Goal: Transaction & Acquisition: Book appointment/travel/reservation

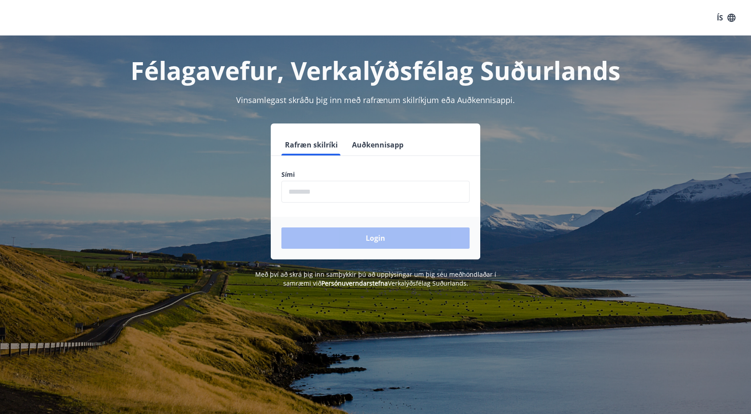
click at [331, 189] on input "phone" at bounding box center [375, 192] width 188 height 22
type input "********"
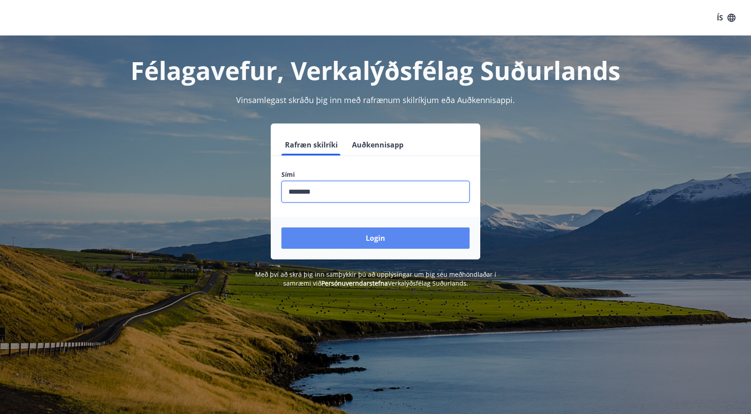
click at [349, 233] on button "Login" at bounding box center [375, 237] width 188 height 21
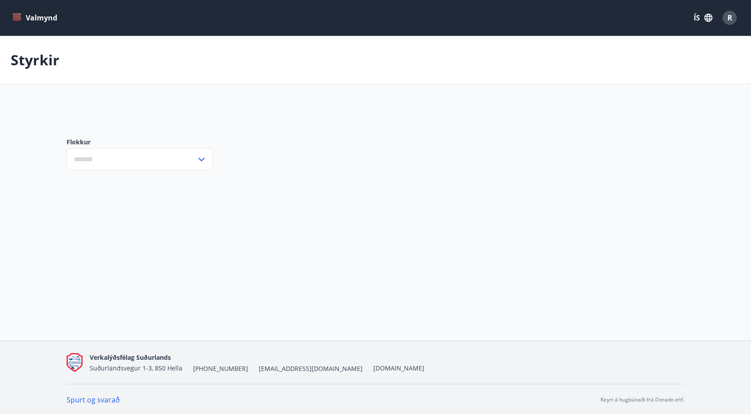
type input "***"
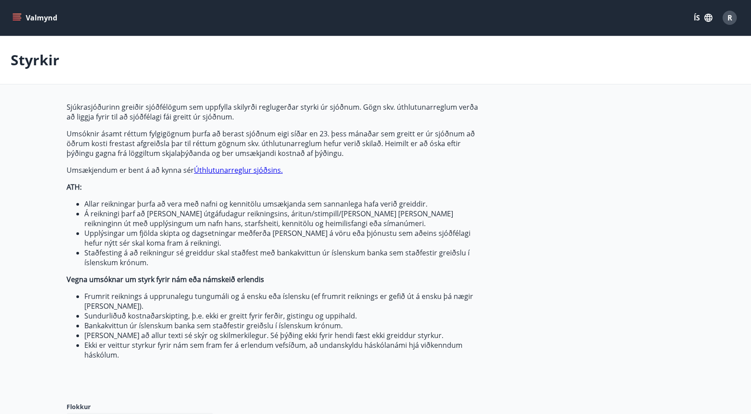
click at [24, 17] on button "Valmynd" at bounding box center [36, 18] width 50 height 16
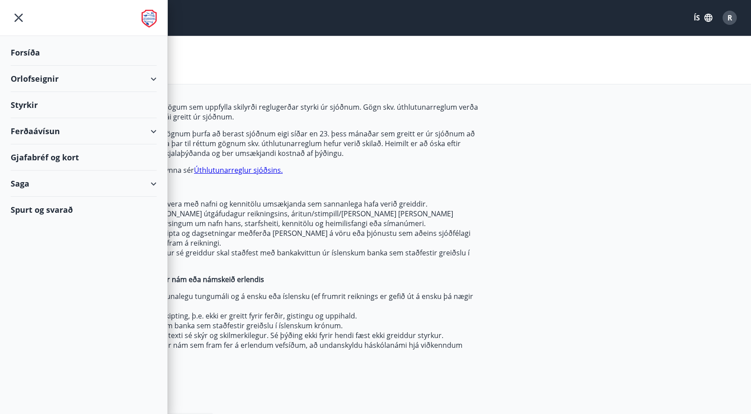
click at [707, 12] on button "ÍS" at bounding box center [703, 18] width 28 height 16
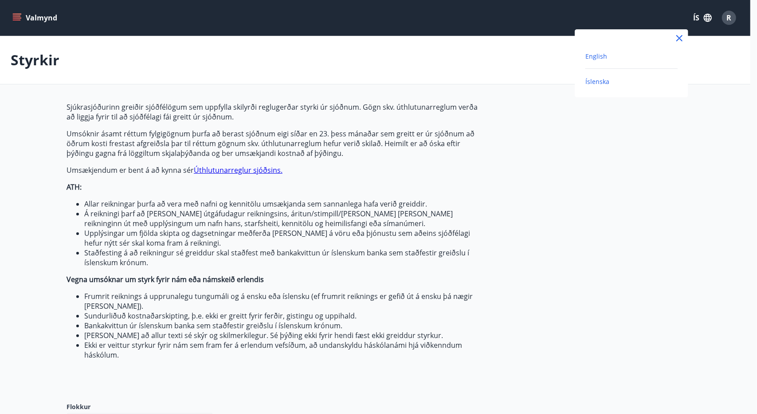
click at [588, 54] on span "English" at bounding box center [597, 56] width 22 height 8
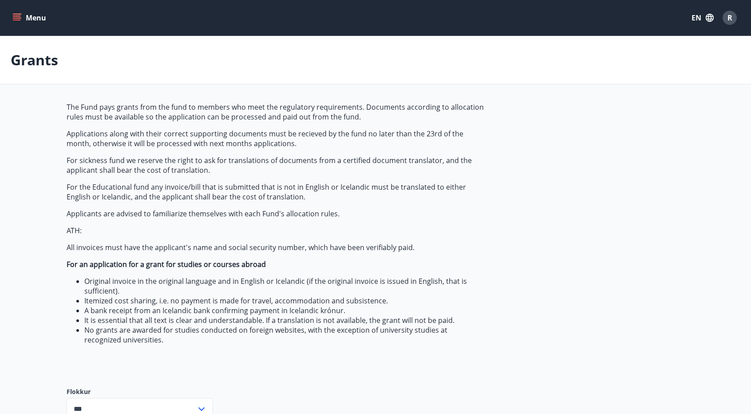
click at [20, 18] on icon "menu" at bounding box center [18, 17] width 10 height 1
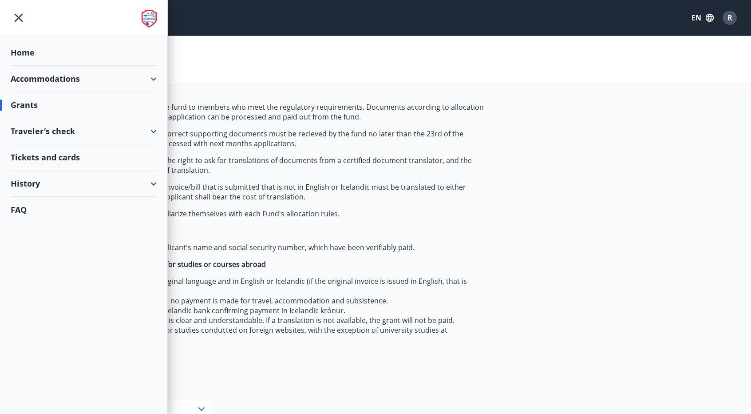
click at [77, 81] on div "Accommodations" at bounding box center [84, 79] width 146 height 26
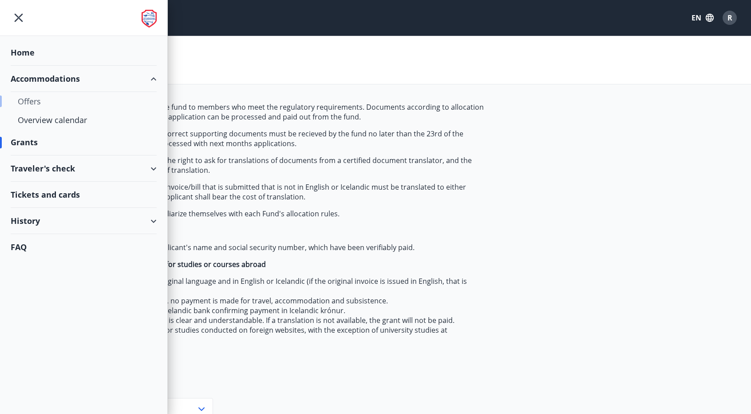
click at [37, 105] on div "Offers" at bounding box center [84, 101] width 132 height 19
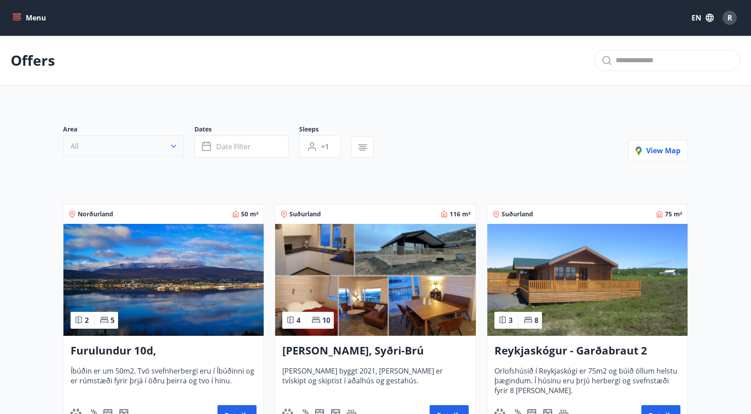
click at [173, 147] on icon "button" at bounding box center [173, 146] width 9 height 9
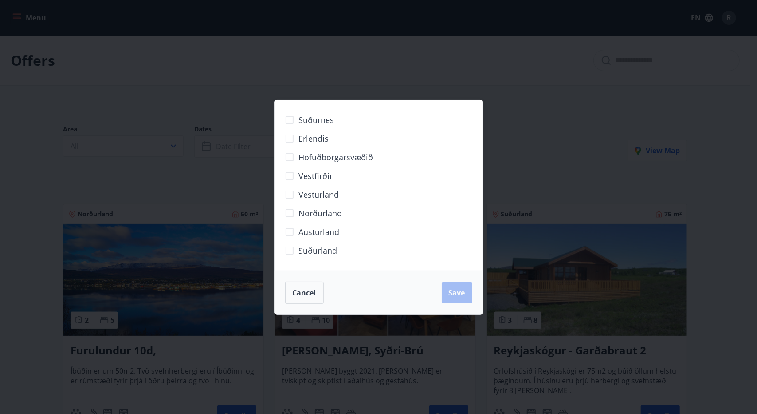
click at [201, 69] on div "Suðurnes Erlendis Höfuðborgarsvæðið Vestfirðir Vesturland Norðurland Austurland…" at bounding box center [378, 207] width 757 height 414
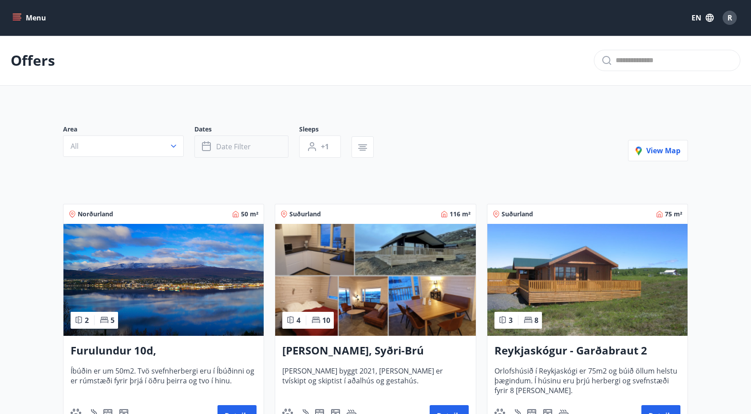
click at [268, 142] on button "Date filter" at bounding box center [241, 146] width 94 height 22
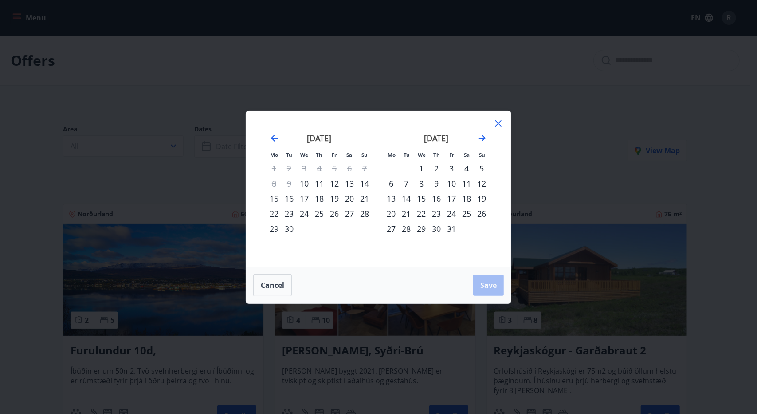
click at [470, 199] on div "18" at bounding box center [466, 198] width 15 height 15
click at [407, 216] on div "21" at bounding box center [406, 213] width 15 height 15
click at [488, 277] on button "Save" at bounding box center [488, 284] width 31 height 21
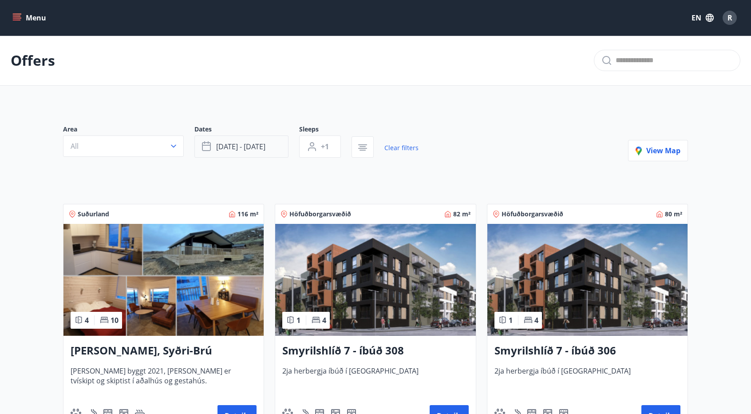
click at [250, 151] on button "Oct 18 - Oct 21" at bounding box center [241, 146] width 94 height 22
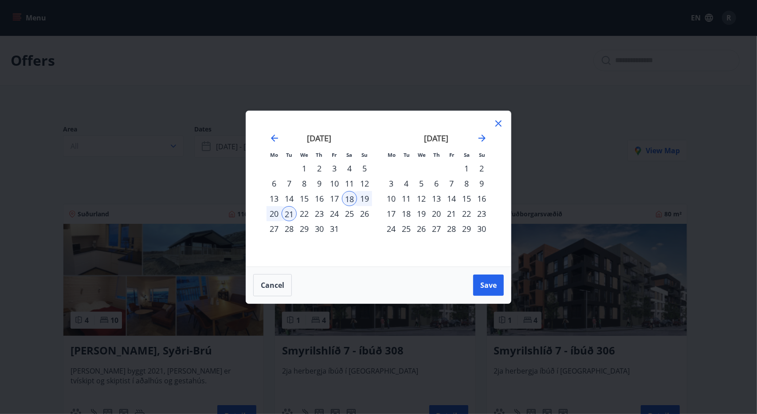
click at [565, 146] on div "Mo Tu We Th Fr Sa Su Mo Tu We Th Fr Sa Su September 2025 1 2 3 4 5 6 7 8 9 10 1…" at bounding box center [378, 207] width 757 height 414
click at [488, 284] on span "Save" at bounding box center [489, 285] width 16 height 10
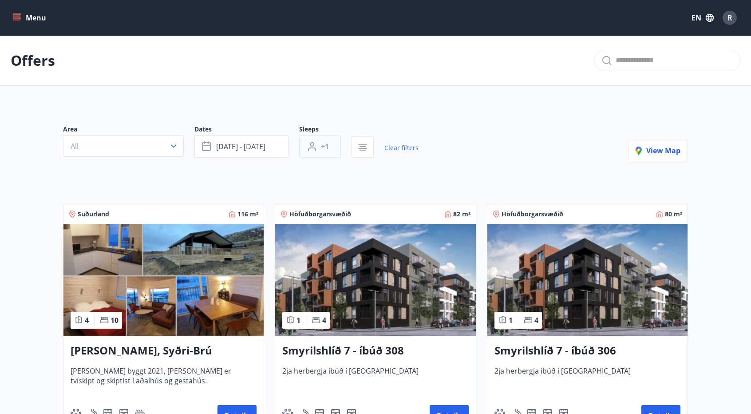
click at [330, 145] on button "+1" at bounding box center [320, 146] width 42 height 22
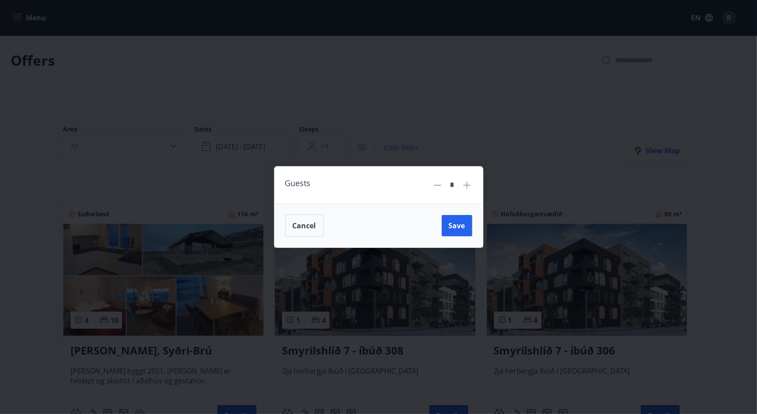
click at [468, 186] on icon at bounding box center [467, 184] width 7 height 7
type input "*"
click at [458, 228] on span "Save" at bounding box center [457, 226] width 16 height 10
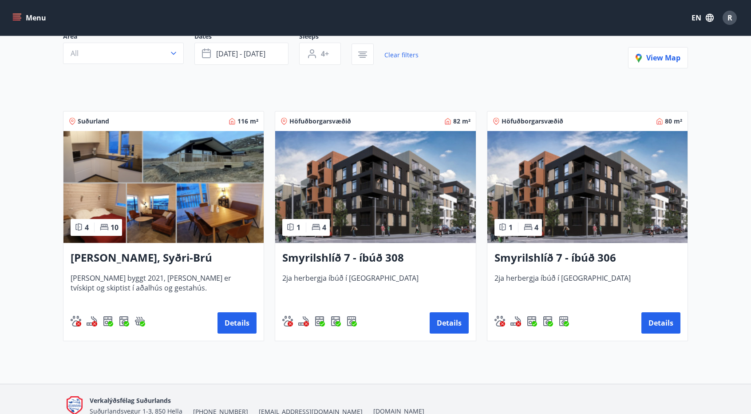
scroll to position [89, 0]
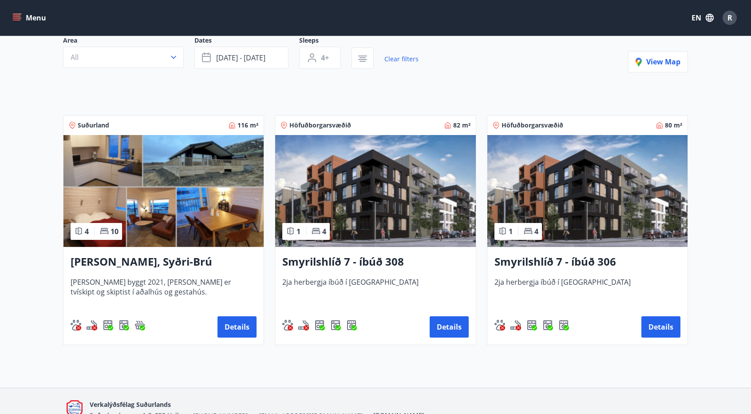
click at [189, 199] on img at bounding box center [163, 191] width 200 height 112
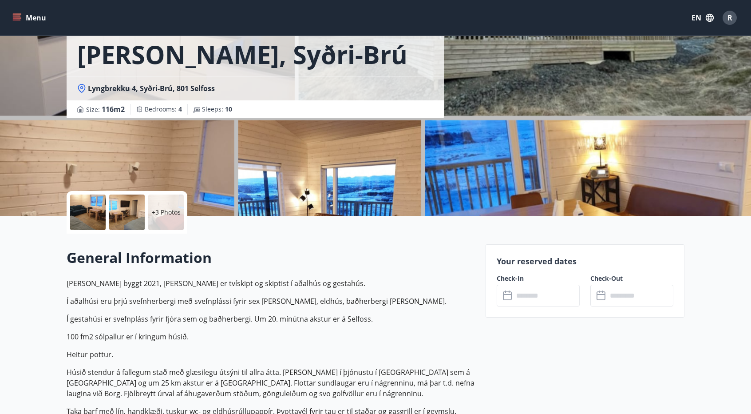
scroll to position [44, 0]
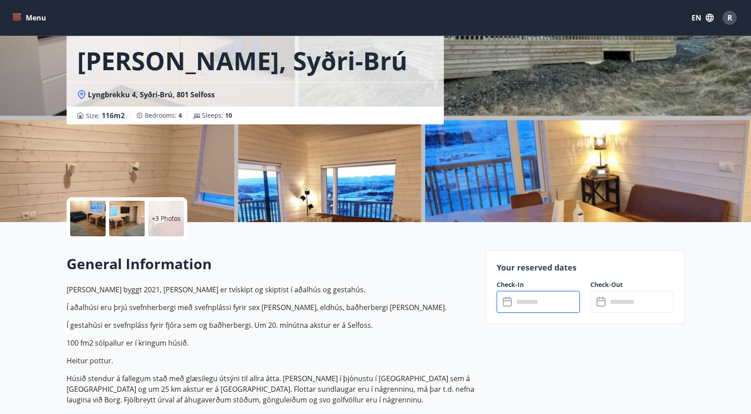
click at [542, 293] on input "text" at bounding box center [546, 302] width 66 height 22
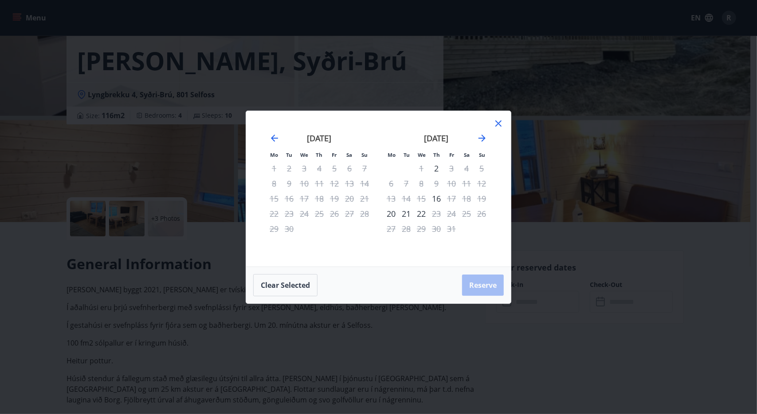
click at [497, 125] on icon at bounding box center [499, 123] width 6 height 6
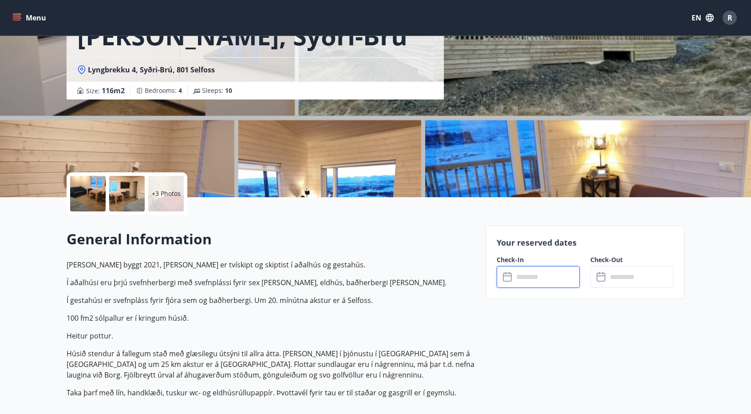
scroll to position [0, 0]
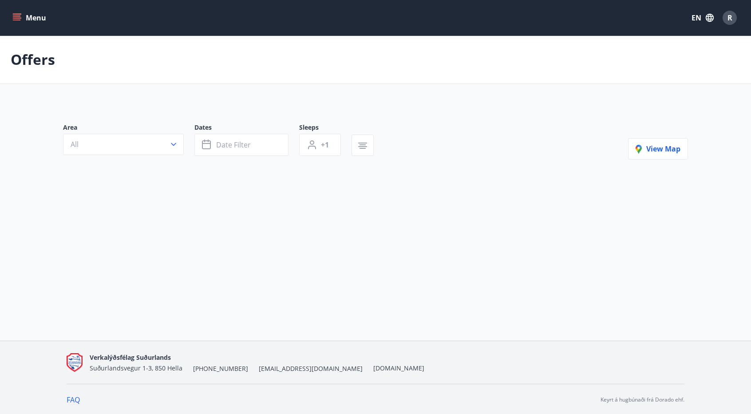
type input "*"
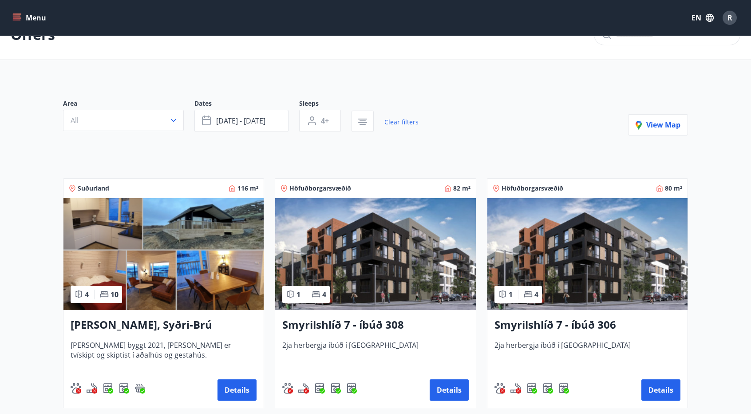
scroll to position [133, 0]
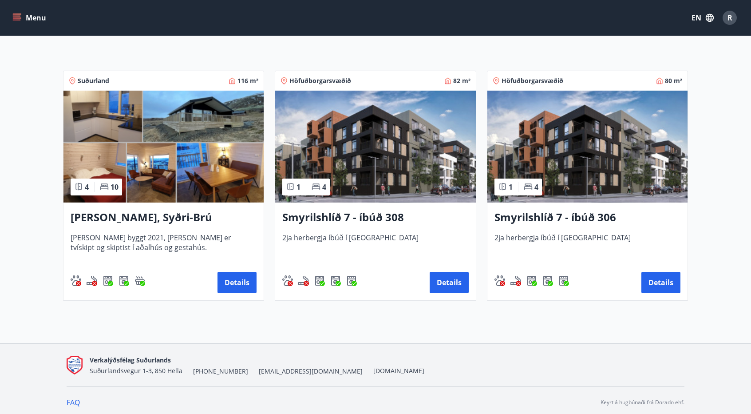
click at [402, 162] on img at bounding box center [375, 147] width 200 height 112
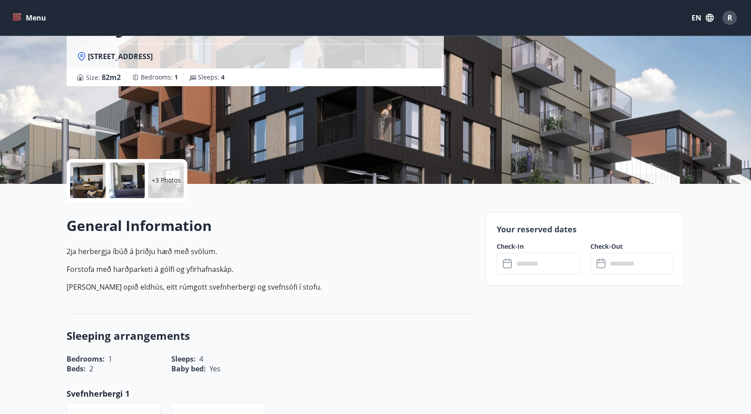
scroll to position [89, 0]
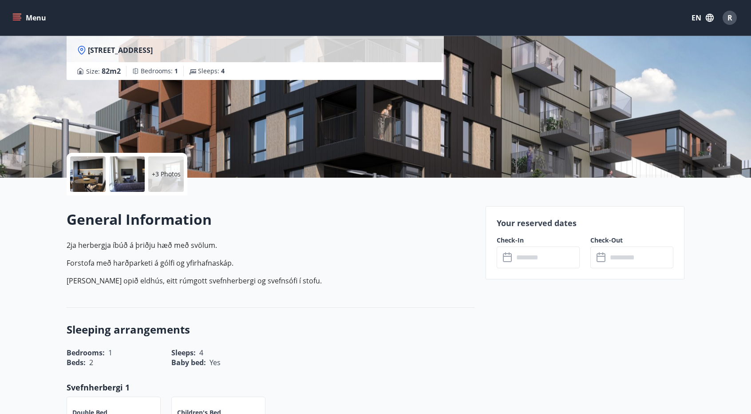
click at [538, 254] on input "text" at bounding box center [546, 257] width 66 height 22
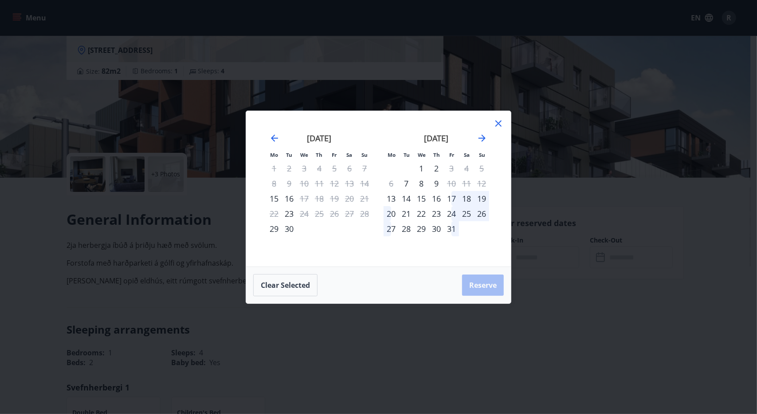
click at [469, 200] on div "18" at bounding box center [466, 198] width 15 height 15
click at [468, 197] on div "18" at bounding box center [466, 198] width 15 height 15
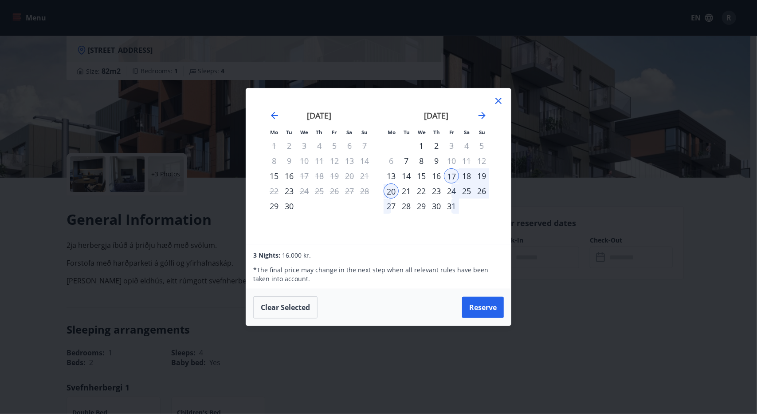
click at [453, 173] on div "17" at bounding box center [451, 175] width 15 height 15
click at [471, 174] on div "18" at bounding box center [466, 175] width 15 height 15
click at [553, 239] on div "Mo Tu We Th Fr Sa Su Mo Tu We Th Fr Sa Su August 2025 1 2 3 4 5 6 7 8 9 10 11 1…" at bounding box center [378, 207] width 757 height 414
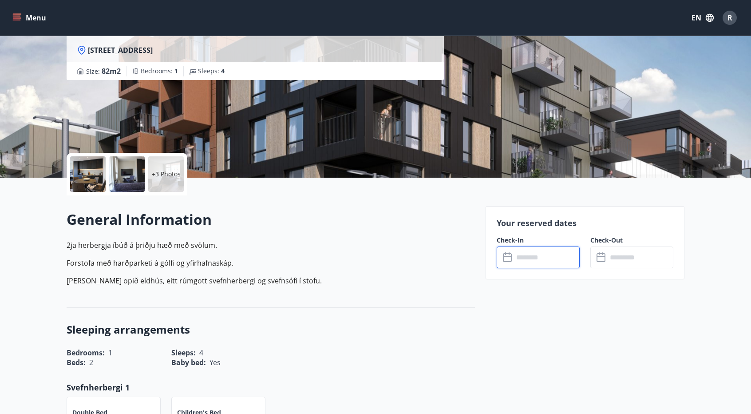
click at [527, 255] on input "text" at bounding box center [546, 257] width 66 height 22
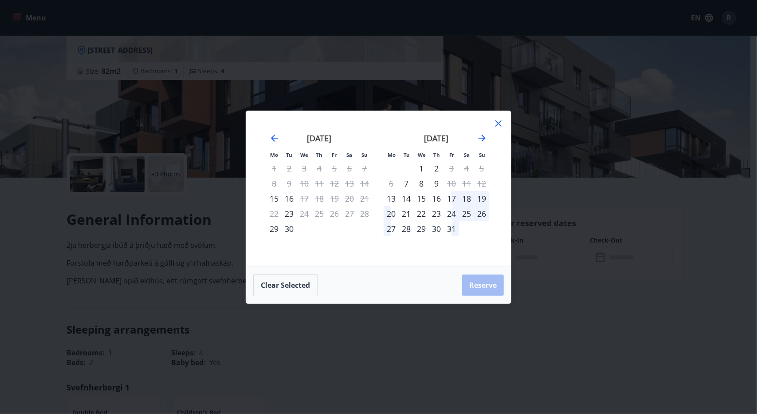
click at [459, 199] on div "18" at bounding box center [466, 198] width 15 height 15
click at [395, 215] on div "20" at bounding box center [391, 213] width 15 height 15
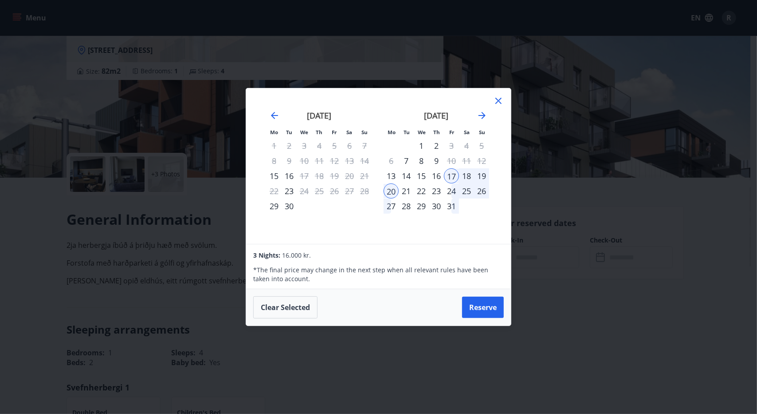
click at [404, 190] on div "21" at bounding box center [406, 190] width 15 height 15
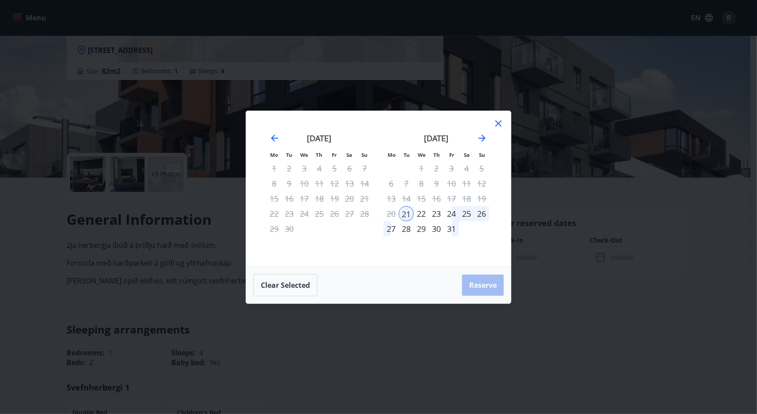
click at [411, 212] on div "21" at bounding box center [406, 213] width 15 height 15
click at [504, 121] on icon at bounding box center [498, 123] width 11 height 11
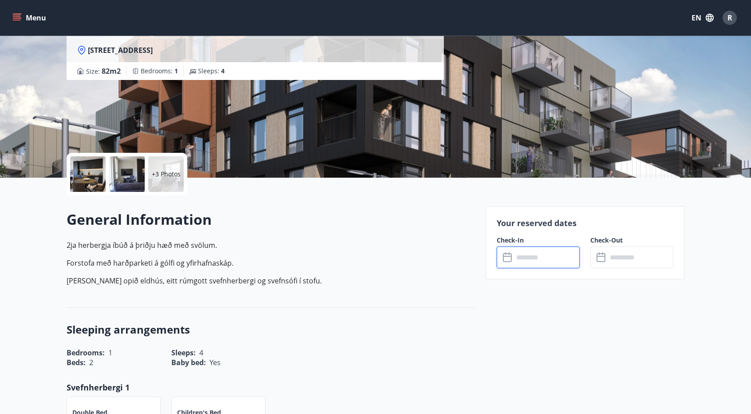
click at [546, 266] on input "text" at bounding box center [546, 257] width 66 height 22
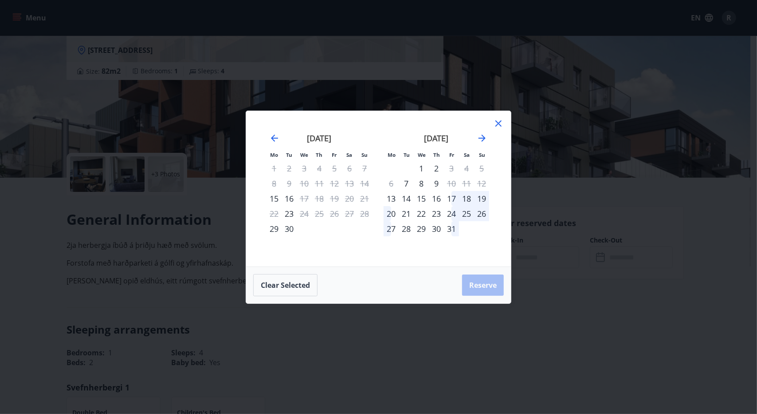
click at [452, 197] on div "17" at bounding box center [451, 198] width 15 height 15
click at [484, 199] on div "19" at bounding box center [481, 198] width 15 height 15
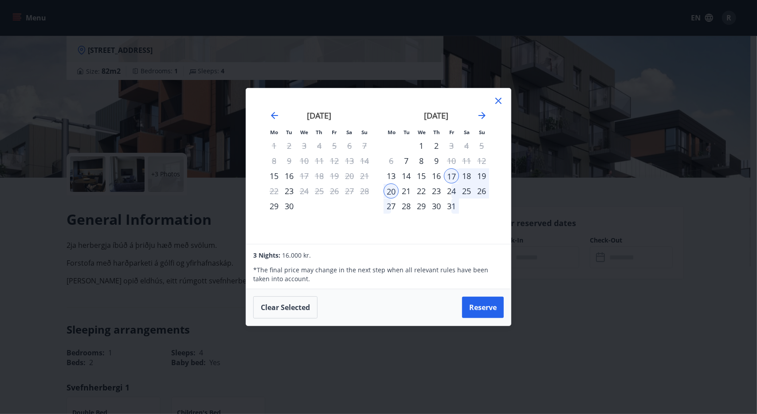
click at [497, 101] on icon at bounding box center [498, 100] width 11 height 11
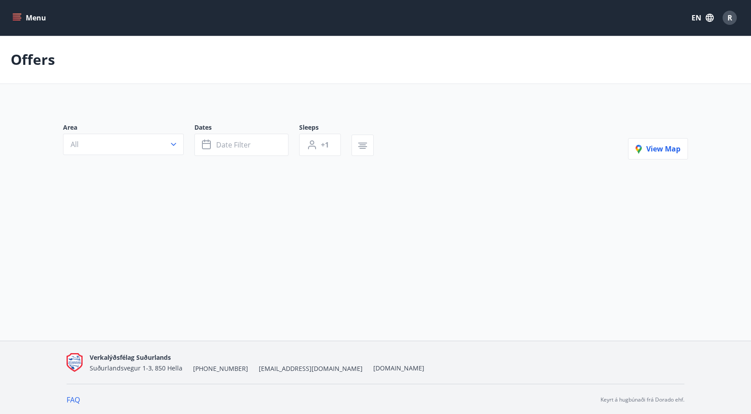
type input "*"
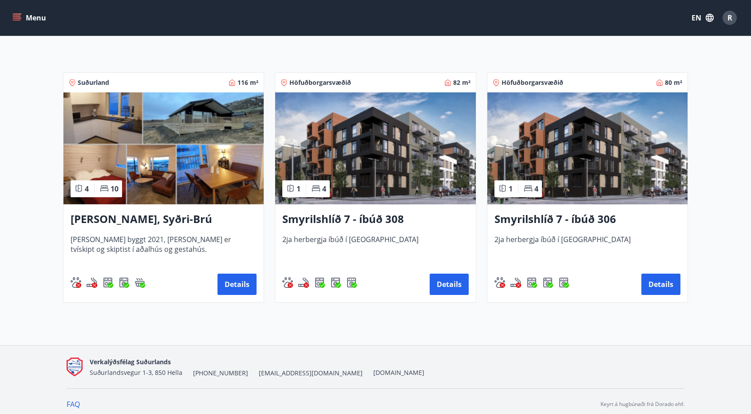
scroll to position [133, 0]
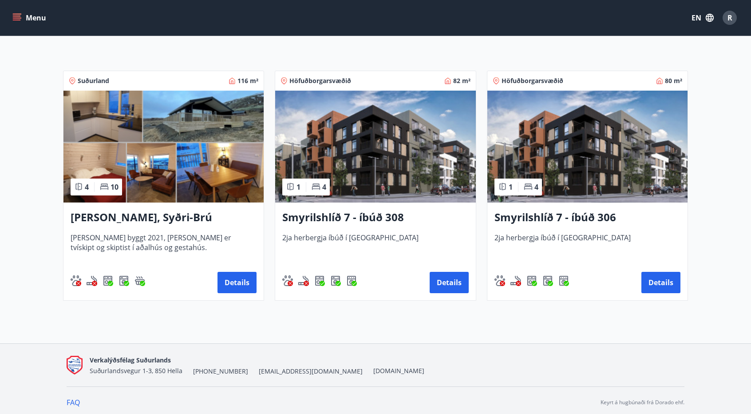
click at [595, 163] on img at bounding box center [587, 147] width 200 height 112
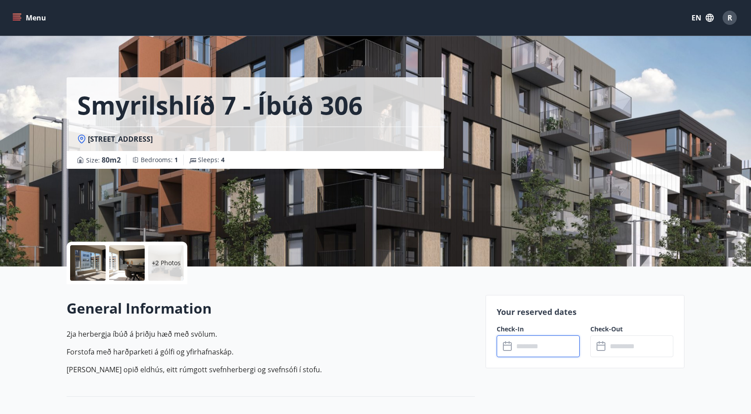
click at [549, 336] on input "text" at bounding box center [546, 346] width 66 height 22
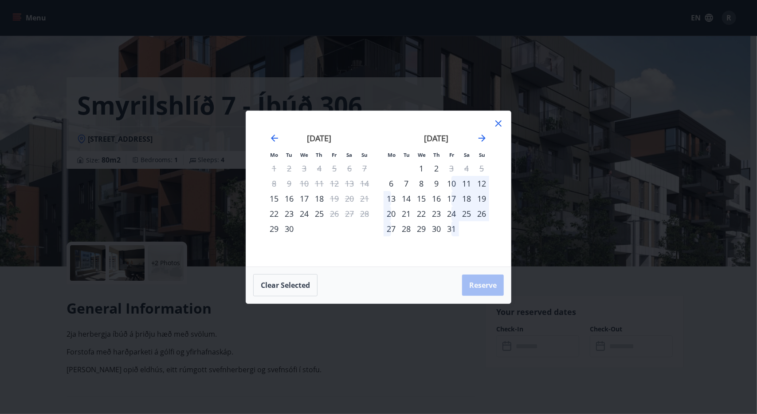
click at [501, 122] on icon at bounding box center [498, 123] width 11 height 11
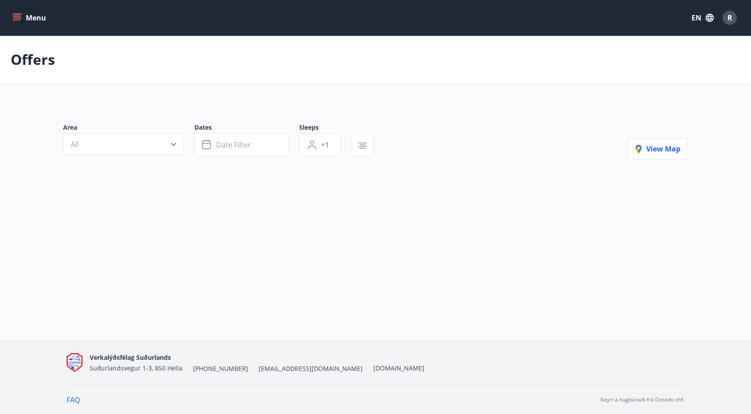
type input "*"
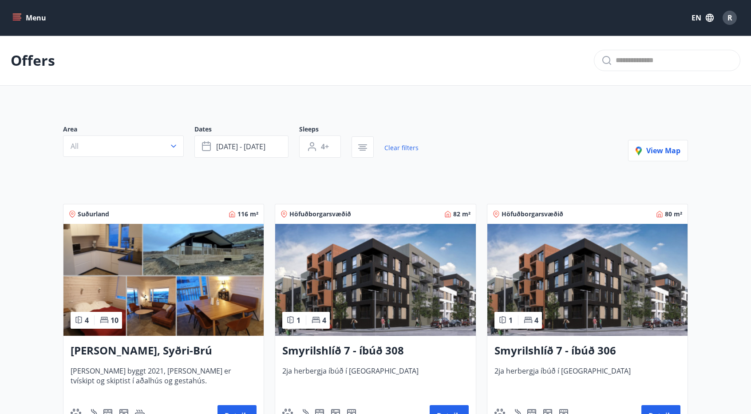
drag, startPoint x: 407, startPoint y: 255, endPoint x: 390, endPoint y: 182, distance: 74.4
click at [390, 182] on div "Area All Dates Oct 18 - Oct 21 Sleeps 4+ Clear filters View map Suðurland 116 m…" at bounding box center [375, 271] width 639 height 337
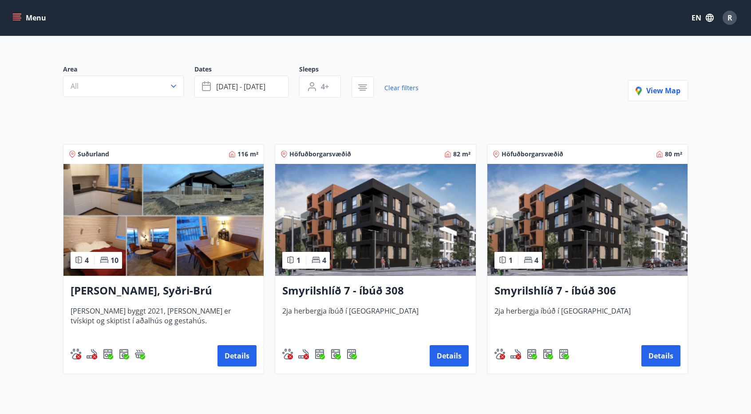
scroll to position [3, 0]
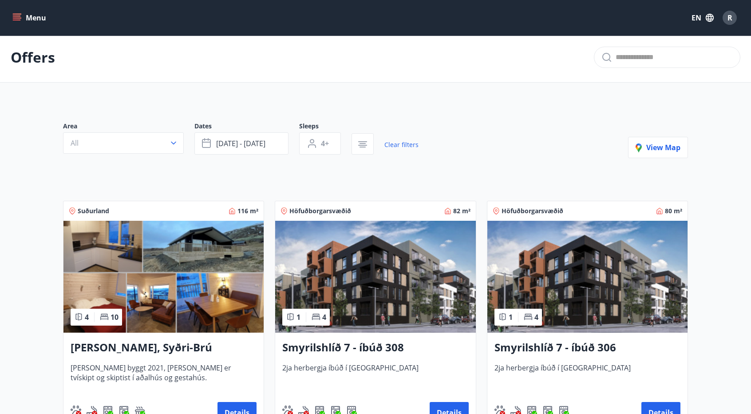
click at [392, 264] on img at bounding box center [375, 277] width 200 height 112
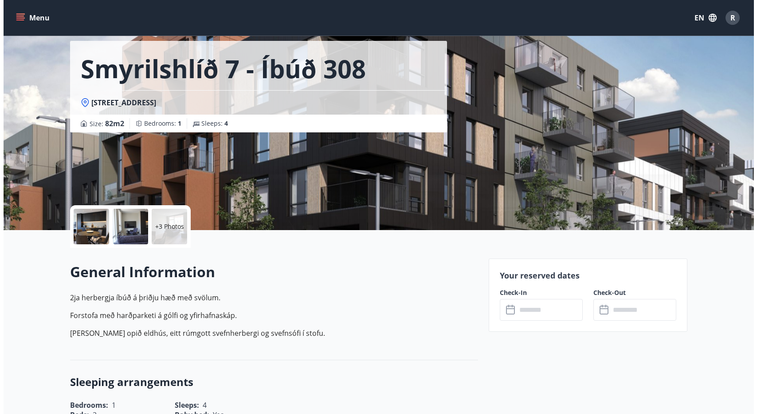
scroll to position [44, 0]
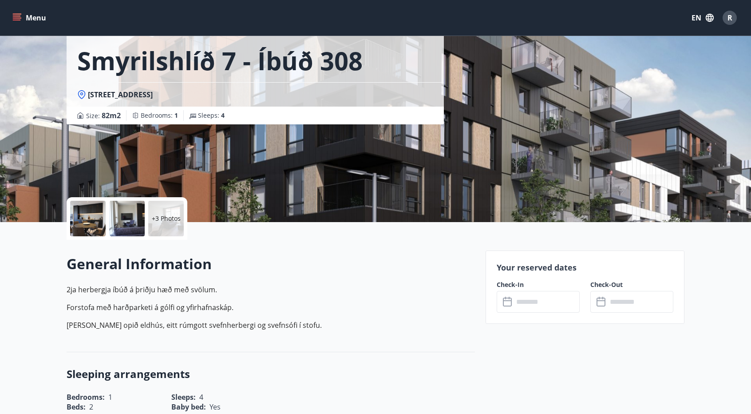
click at [560, 309] on input "text" at bounding box center [546, 302] width 66 height 22
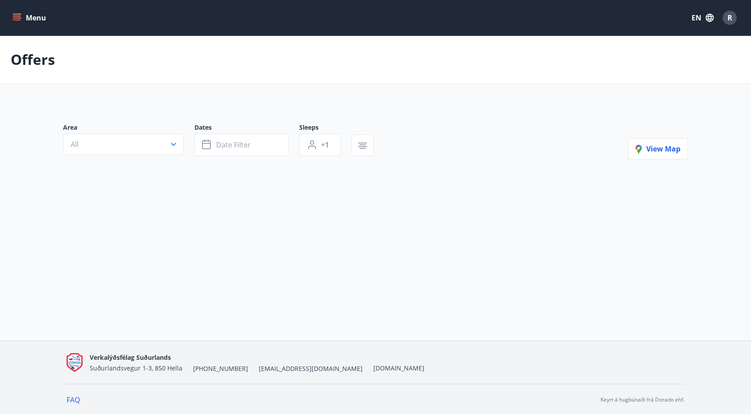
type input "*"
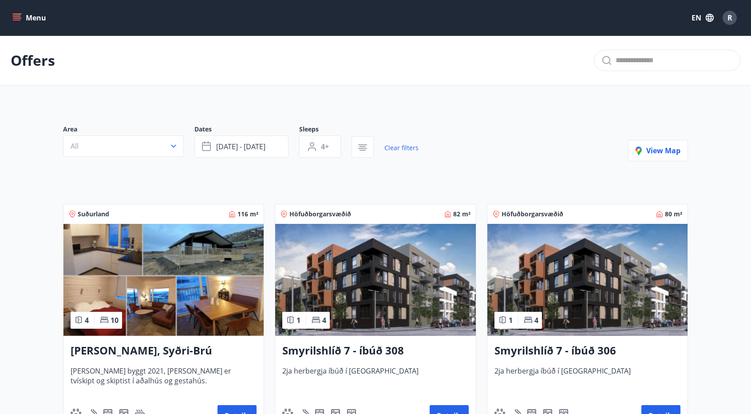
drag, startPoint x: 564, startPoint y: 354, endPoint x: 548, endPoint y: 350, distance: 16.5
drag, startPoint x: 548, startPoint y: 350, endPoint x: 527, endPoint y: 280, distance: 73.1
click at [527, 280] on img at bounding box center [587, 280] width 200 height 112
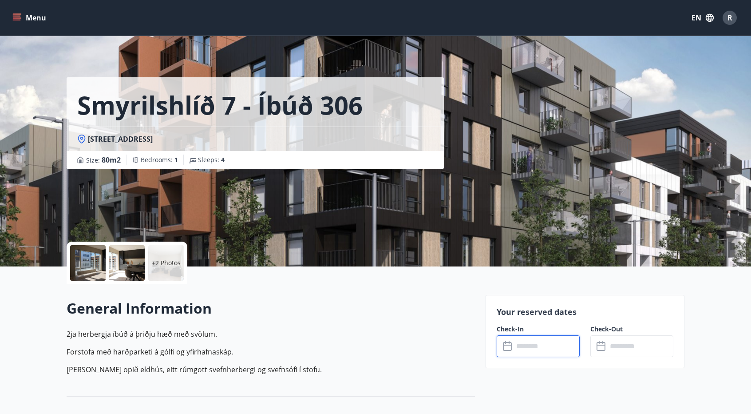
click at [544, 344] on input "text" at bounding box center [546, 346] width 66 height 22
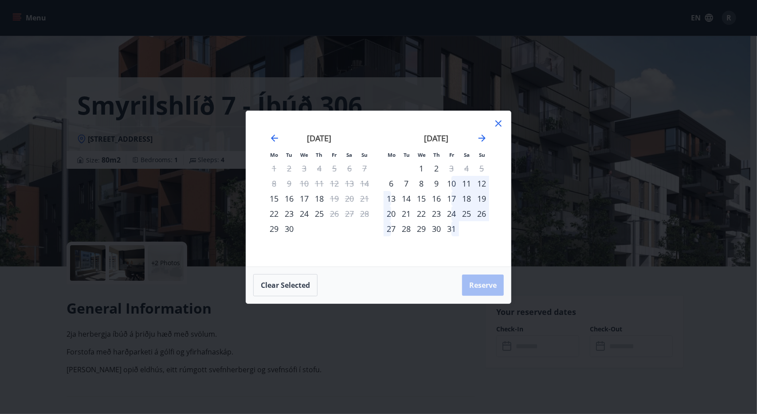
click at [455, 201] on div "17" at bounding box center [451, 198] width 15 height 15
click at [409, 215] on div "21" at bounding box center [406, 213] width 15 height 15
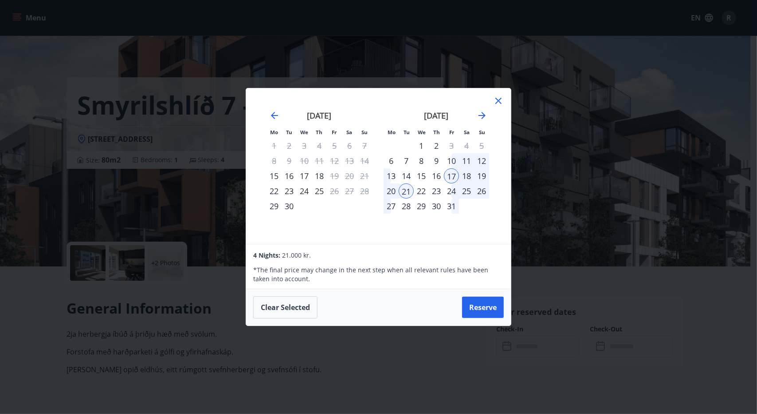
click at [501, 97] on icon at bounding box center [498, 100] width 11 height 11
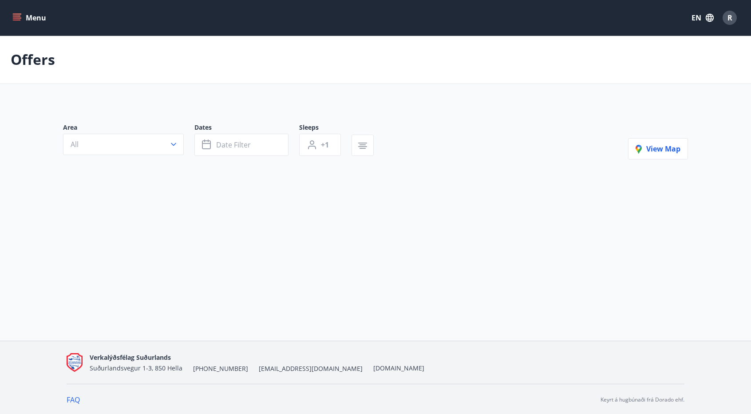
type input "*"
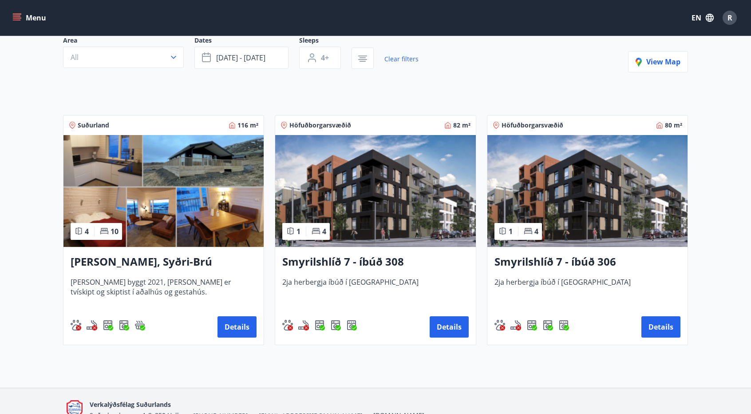
click at [212, 209] on img at bounding box center [163, 191] width 200 height 112
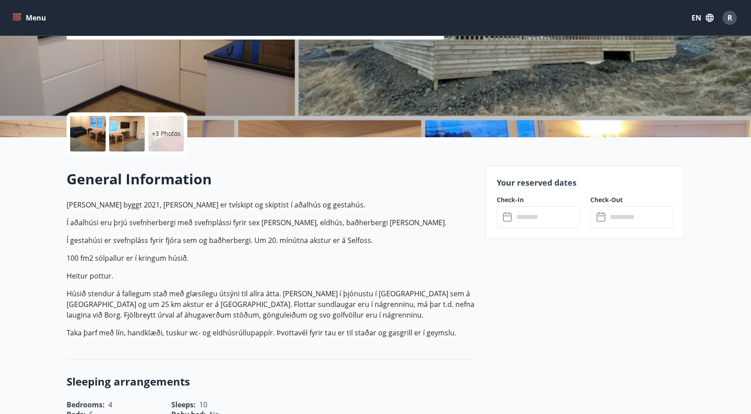
scroll to position [133, 0]
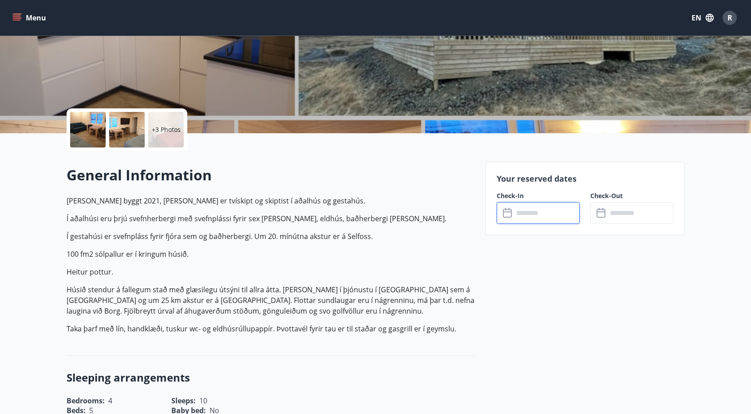
click at [555, 218] on input "text" at bounding box center [546, 213] width 66 height 22
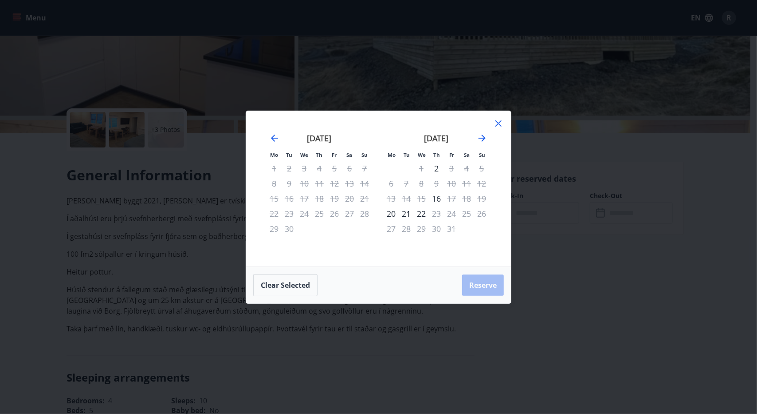
click at [499, 124] on icon at bounding box center [498, 123] width 11 height 11
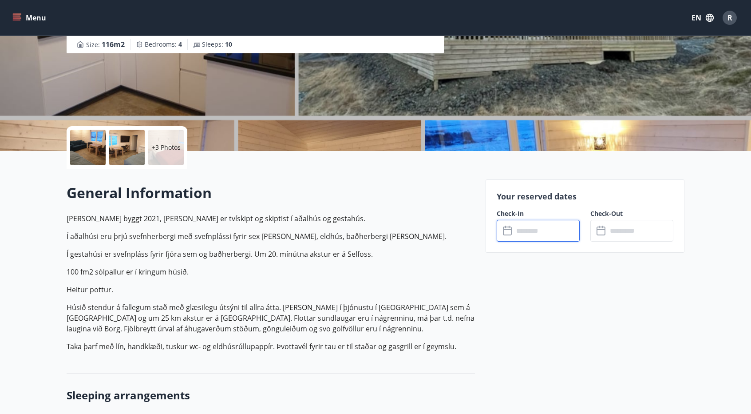
scroll to position [0, 0]
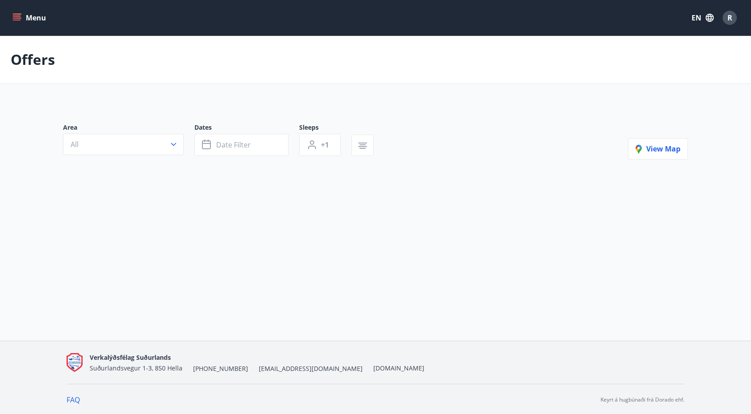
type input "*"
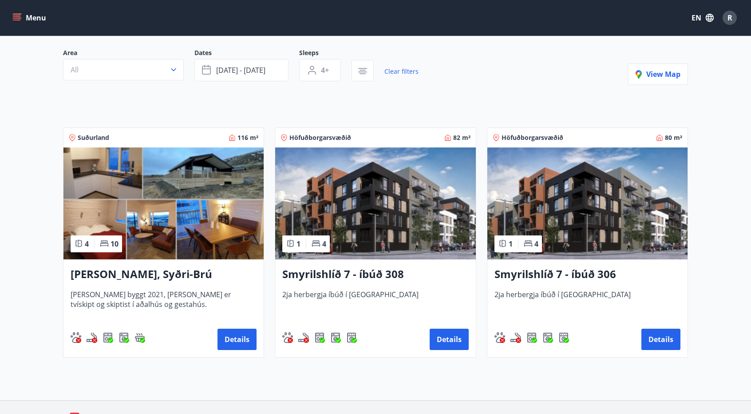
scroll to position [89, 0]
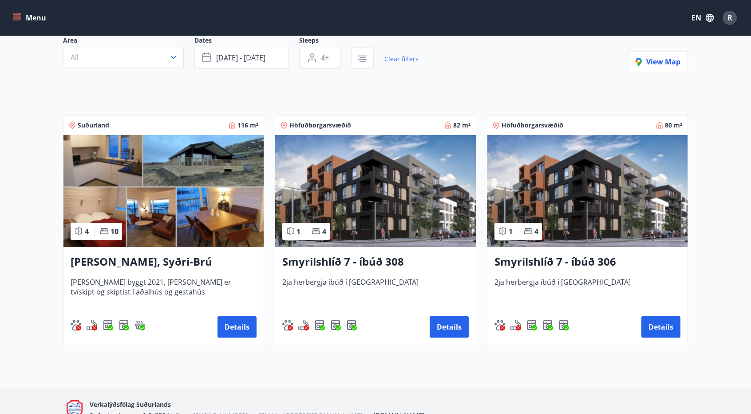
click at [627, 205] on img at bounding box center [587, 191] width 200 height 112
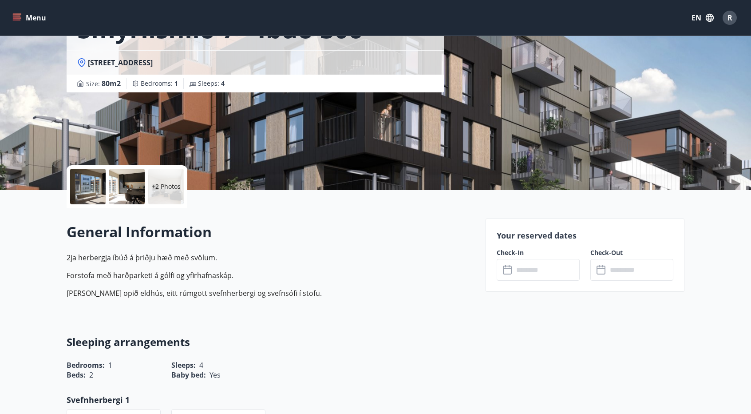
scroll to position [89, 0]
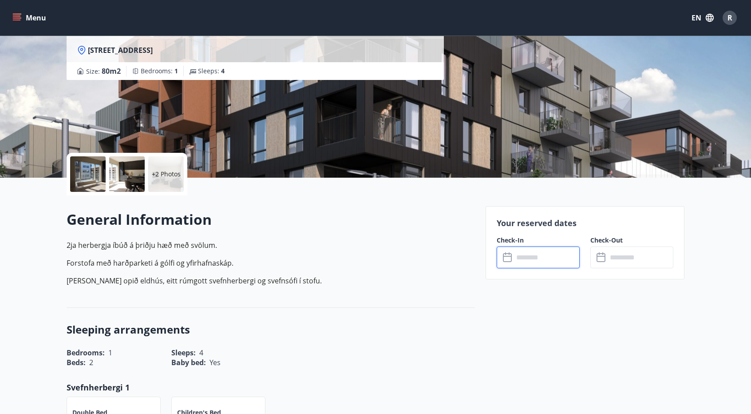
click at [539, 262] on input "text" at bounding box center [546, 257] width 66 height 22
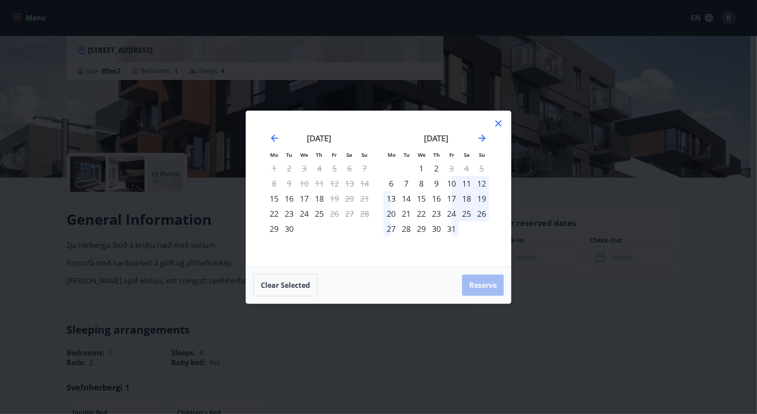
click at [465, 199] on div "18" at bounding box center [466, 198] width 15 height 15
drag, startPoint x: 408, startPoint y: 216, endPoint x: 406, endPoint y: 206, distance: 9.6
click at [408, 215] on div "21" at bounding box center [406, 213] width 15 height 15
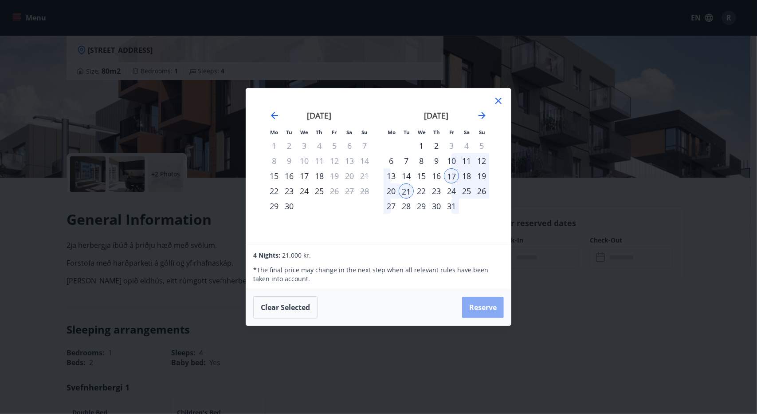
click at [475, 307] on button "Reserve" at bounding box center [483, 306] width 42 height 21
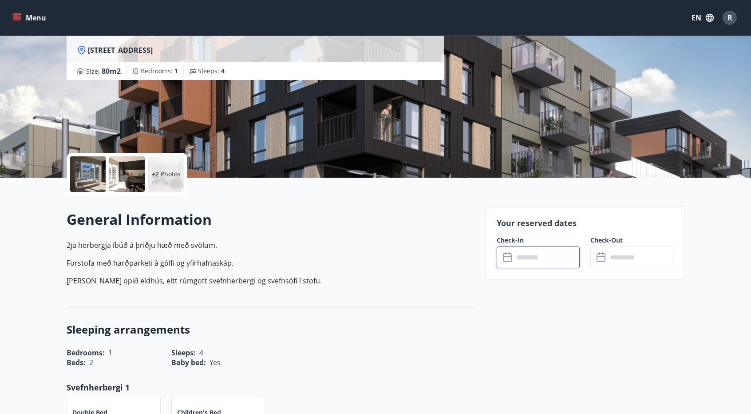
type input "******"
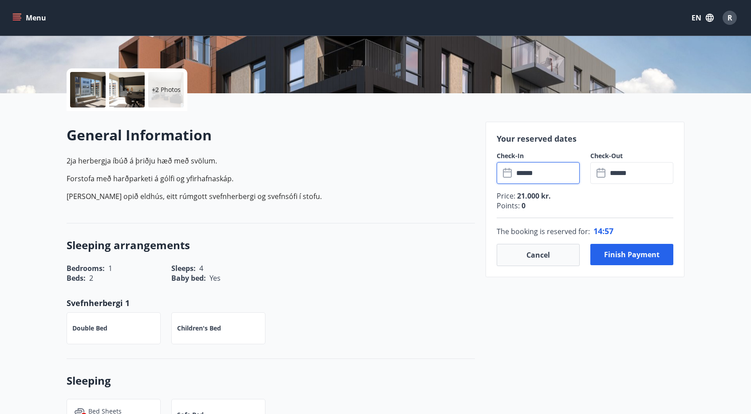
scroll to position [177, 0]
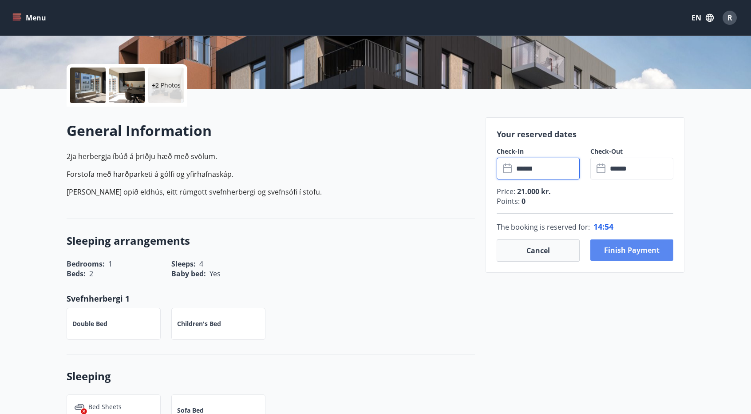
click at [655, 252] on button "Finish payment" at bounding box center [631, 249] width 83 height 21
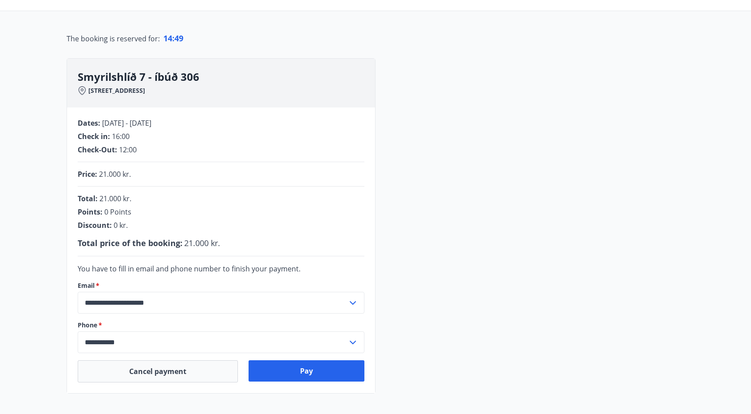
scroll to position [73, 0]
drag, startPoint x: 317, startPoint y: 364, endPoint x: 487, endPoint y: 263, distance: 198.2
click at [487, 263] on div "**********" at bounding box center [376, 226] width 618 height 335
click at [336, 366] on button "Pay" at bounding box center [306, 370] width 116 height 21
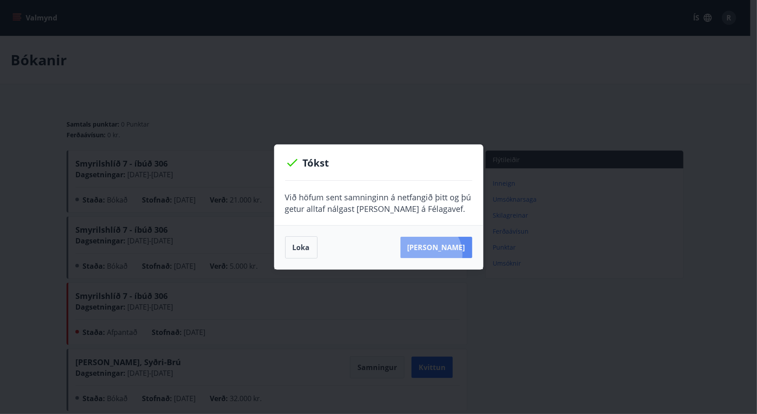
click at [442, 254] on button "[PERSON_NAME]" at bounding box center [437, 246] width 72 height 21
click at [298, 250] on button "Loka" at bounding box center [301, 247] width 32 height 22
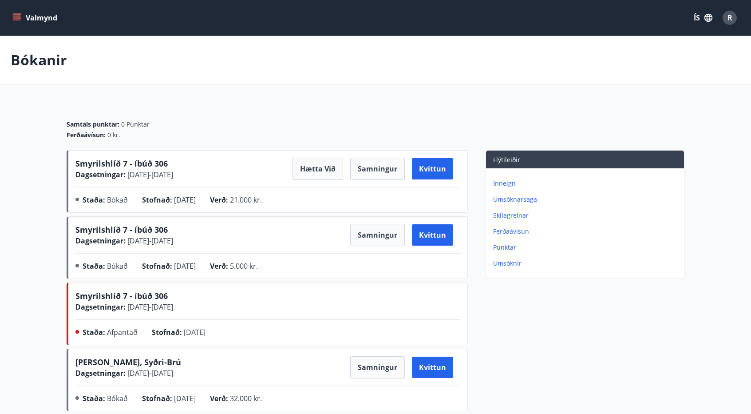
click at [711, 16] on icon "button" at bounding box center [708, 18] width 8 height 8
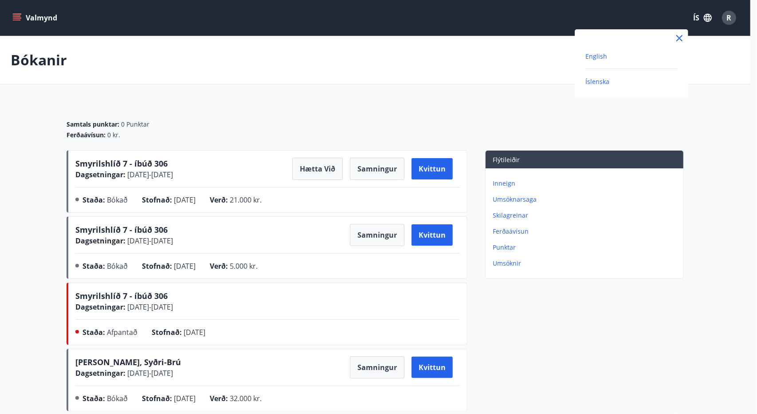
click at [595, 55] on span "English" at bounding box center [597, 56] width 22 height 8
